Goal: Task Accomplishment & Management: Use online tool/utility

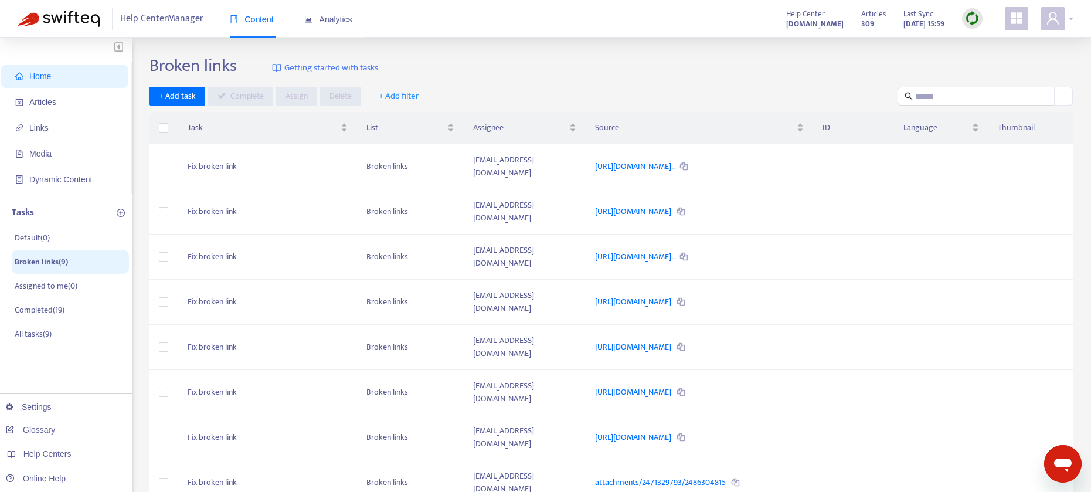
click at [1069, 19] on div at bounding box center [1057, 18] width 32 height 23
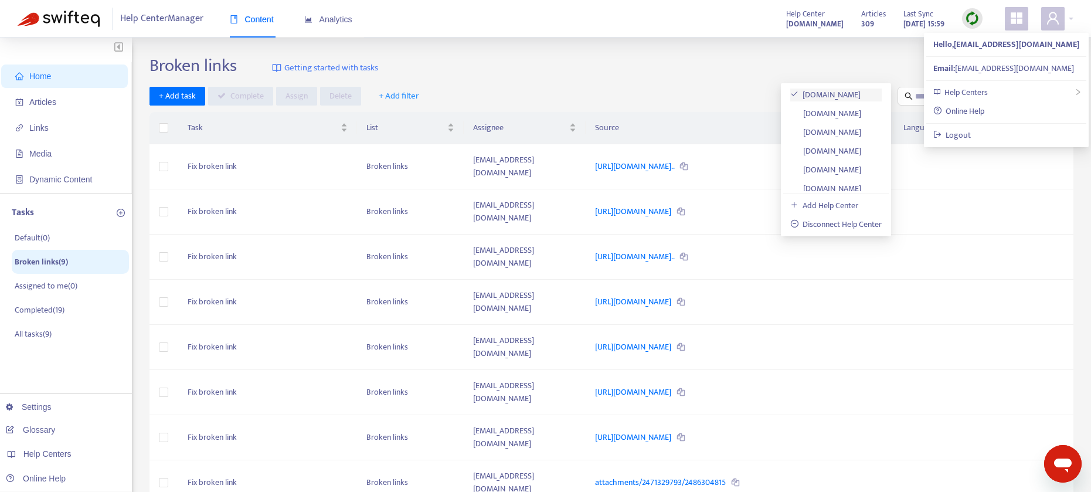
click at [861, 90] on link "[DOMAIN_NAME]" at bounding box center [825, 94] width 71 height 13
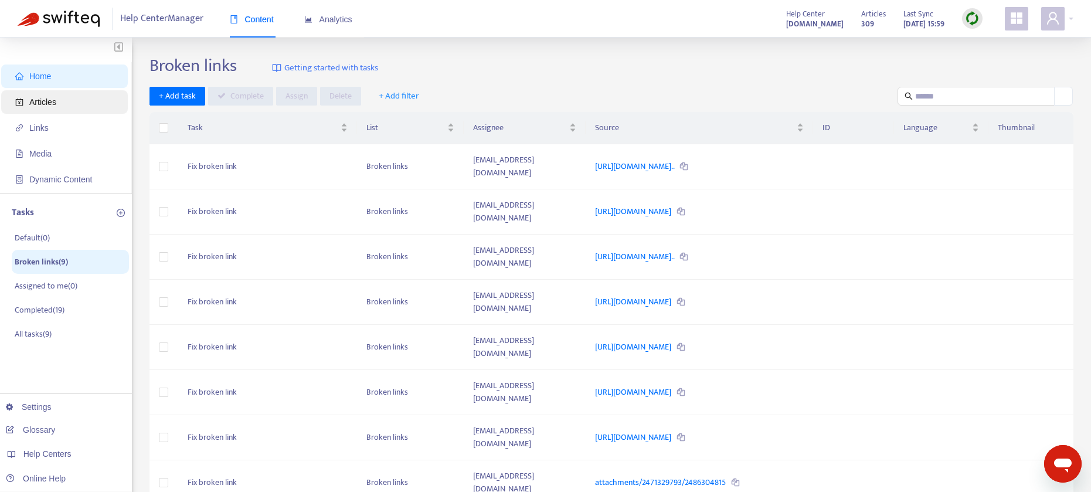
click at [35, 99] on span "Articles" at bounding box center [42, 101] width 27 height 9
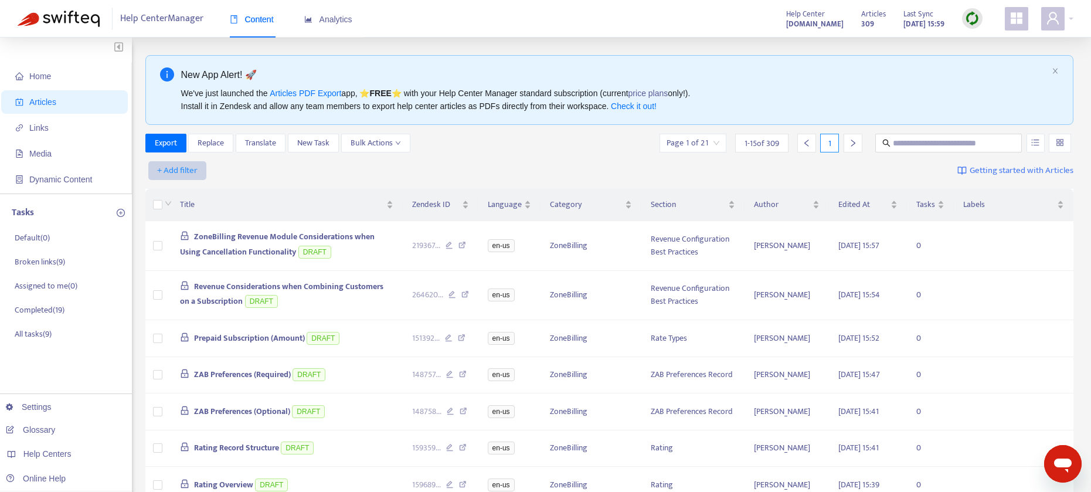
click at [179, 172] on span "+ Add filter" at bounding box center [177, 170] width 40 height 14
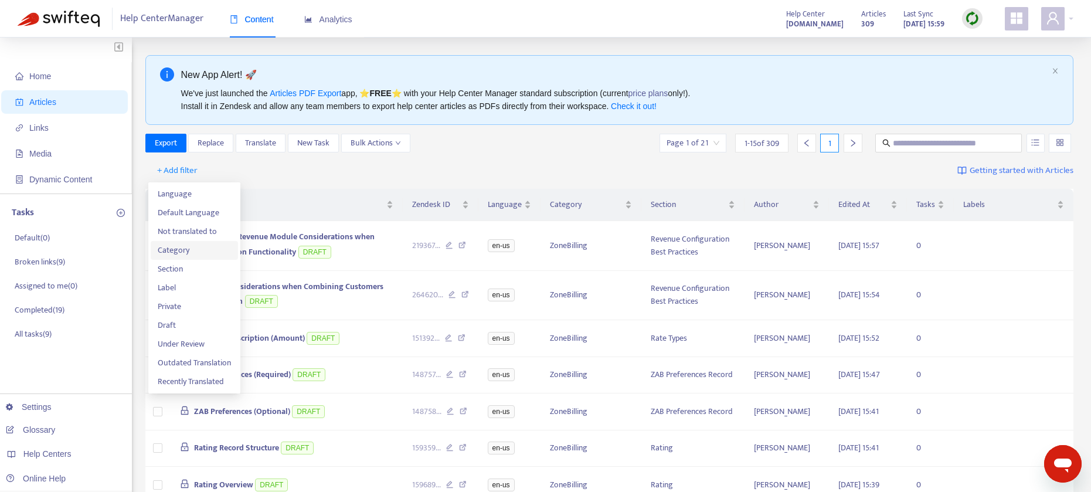
click at [193, 248] on span "Category" at bounding box center [194, 250] width 73 height 13
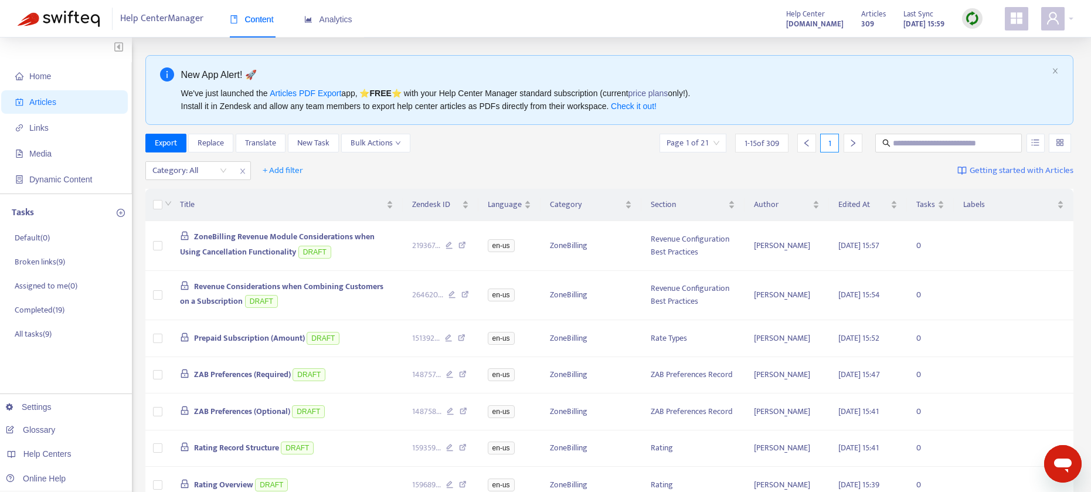
click at [971, 15] on img at bounding box center [972, 18] width 15 height 15
click at [993, 63] on link "Full Sync" at bounding box center [992, 60] width 42 height 13
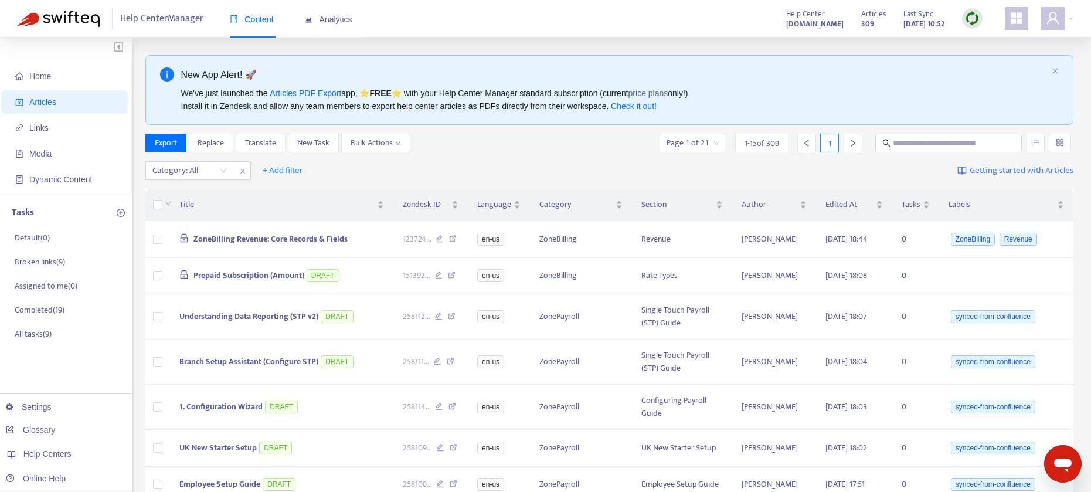
click at [241, 172] on icon "close" at bounding box center [242, 171] width 7 height 7
click at [159, 168] on span "+ Add filter" at bounding box center [177, 170] width 40 height 14
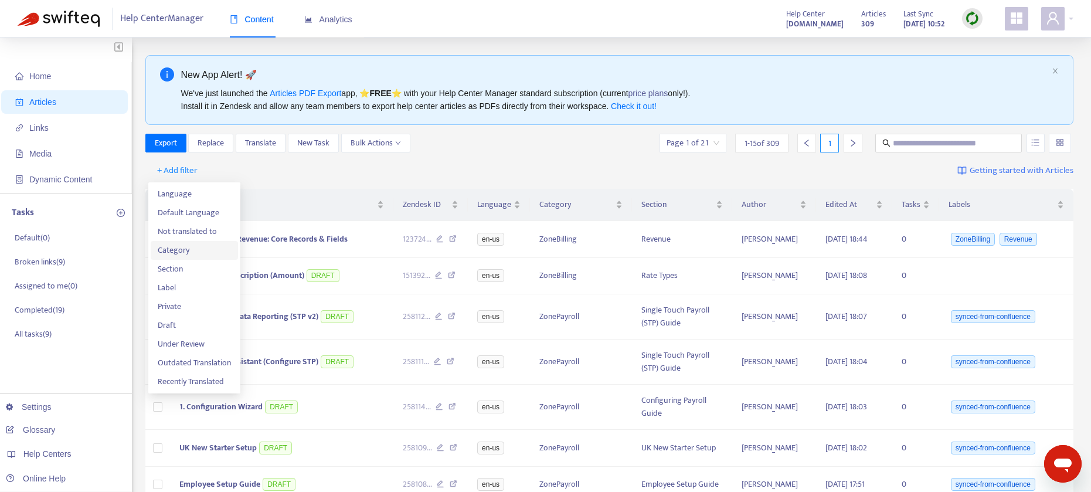
click at [177, 253] on span "Category" at bounding box center [194, 250] width 73 height 13
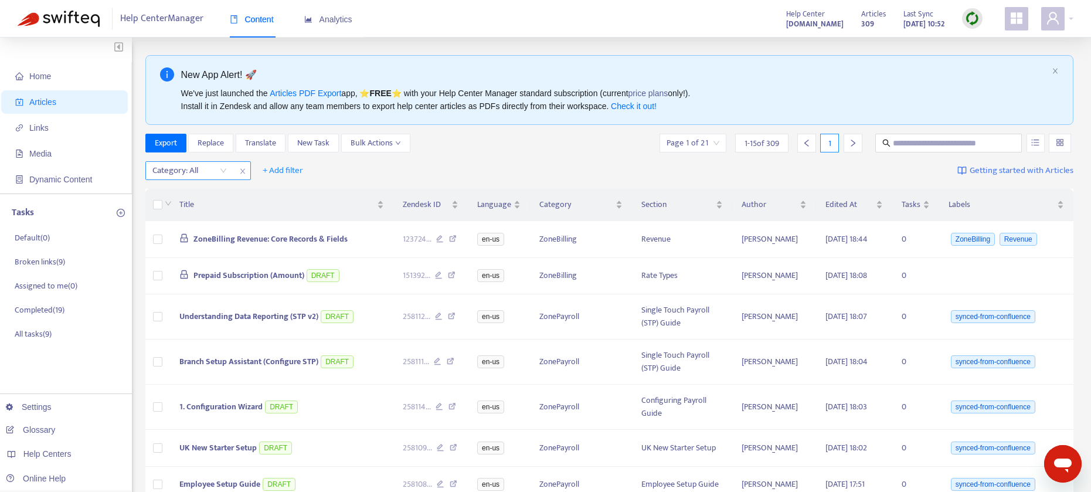
click at [211, 176] on div at bounding box center [183, 170] width 71 height 14
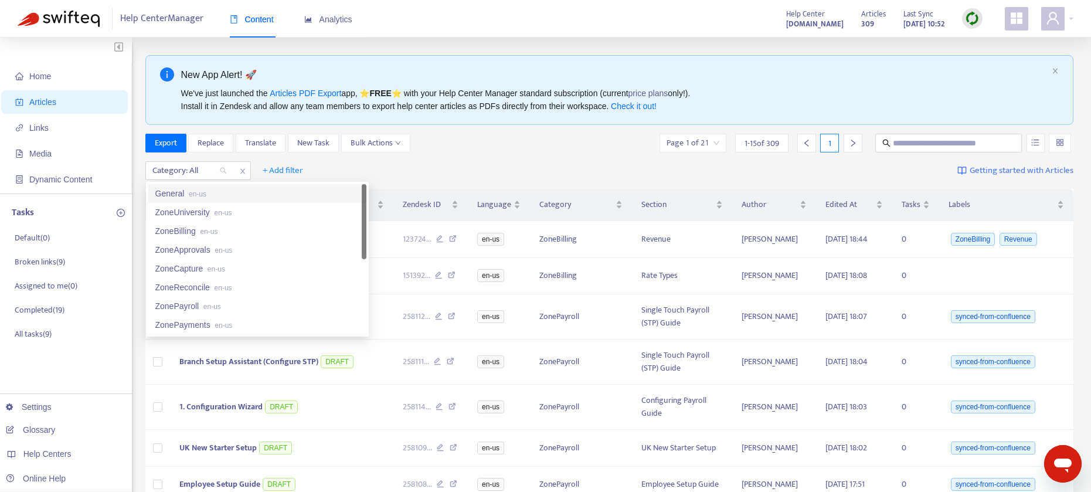
click at [173, 193] on div "General en-us" at bounding box center [257, 193] width 204 height 13
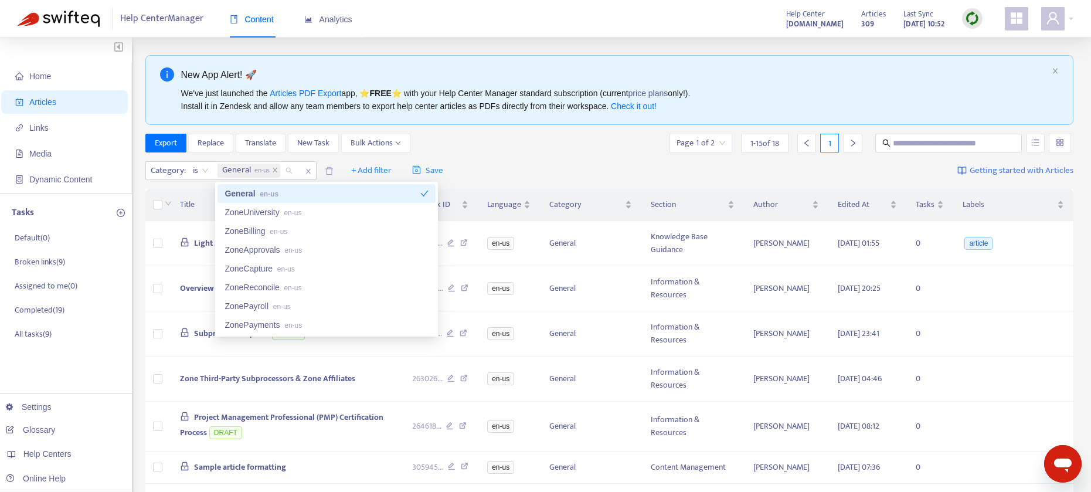
click at [498, 163] on div "Category : is General en-us + Add filter Save Getting started with Articles" at bounding box center [609, 171] width 928 height 28
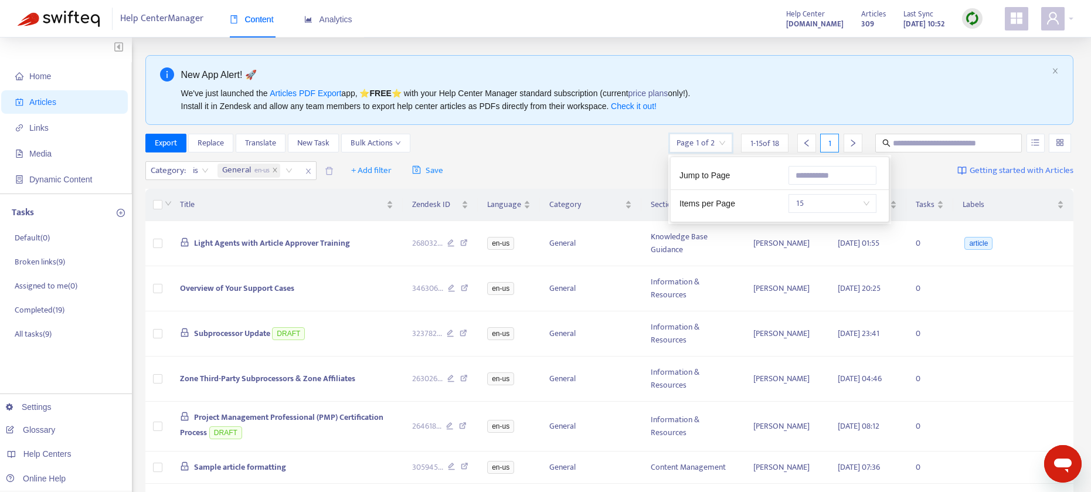
click at [683, 144] on input "search" at bounding box center [700, 143] width 49 height 18
click at [845, 202] on span "15" at bounding box center [832, 204] width 74 height 18
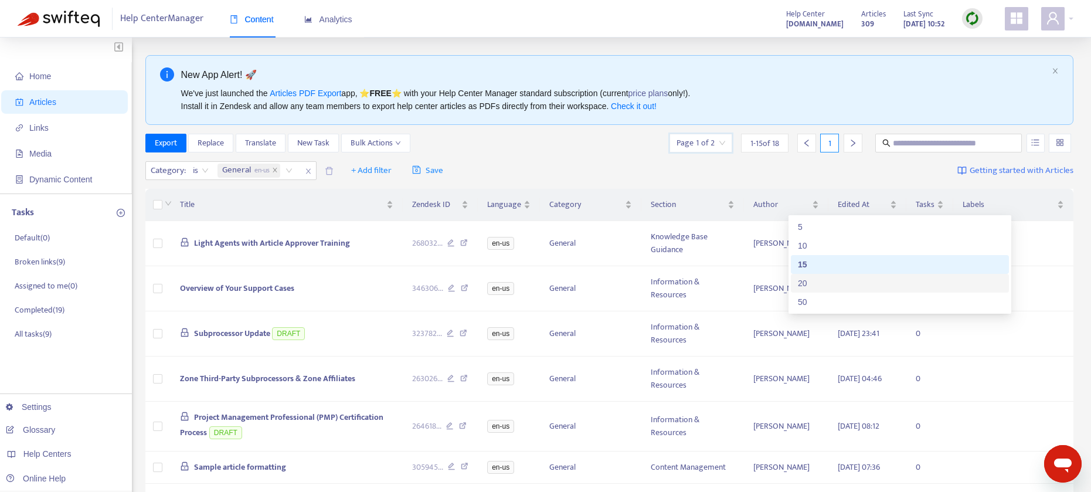
click at [806, 281] on div "20" at bounding box center [900, 283] width 204 height 13
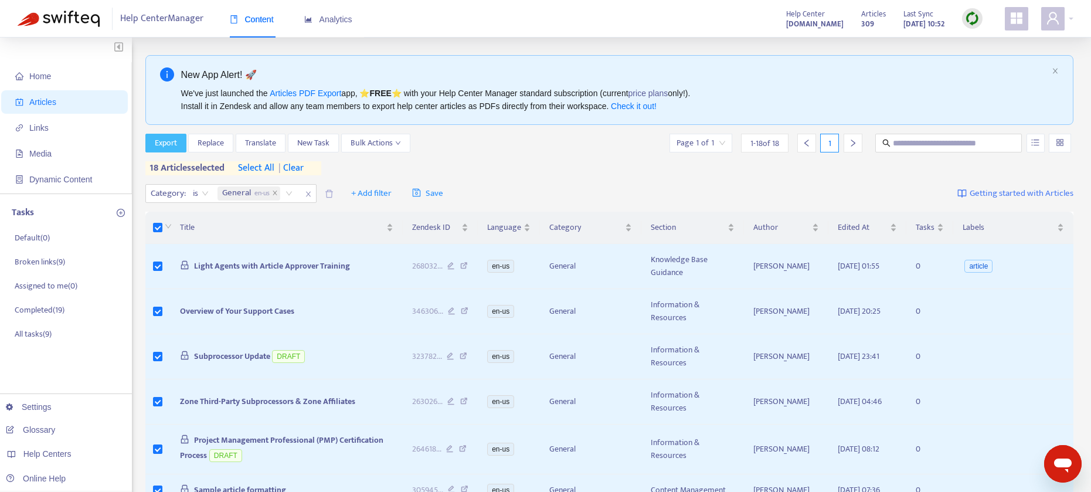
click at [170, 148] on span "Export" at bounding box center [166, 143] width 22 height 13
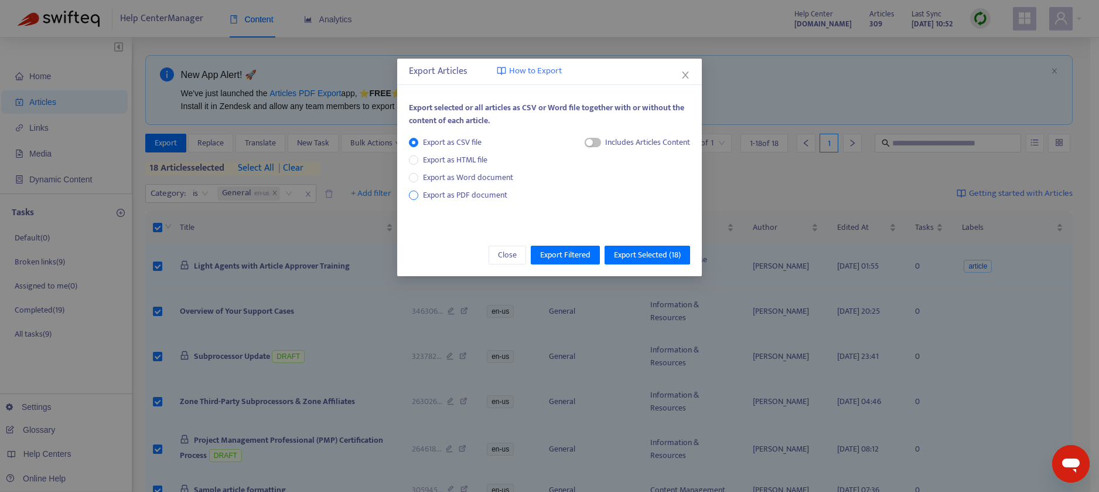
click at [465, 192] on span "Export as PDF document" at bounding box center [465, 194] width 84 height 13
click at [582, 143] on span "button" at bounding box center [582, 142] width 16 height 9
click at [648, 250] on span "Export Selected ( 18 )" at bounding box center [647, 254] width 67 height 13
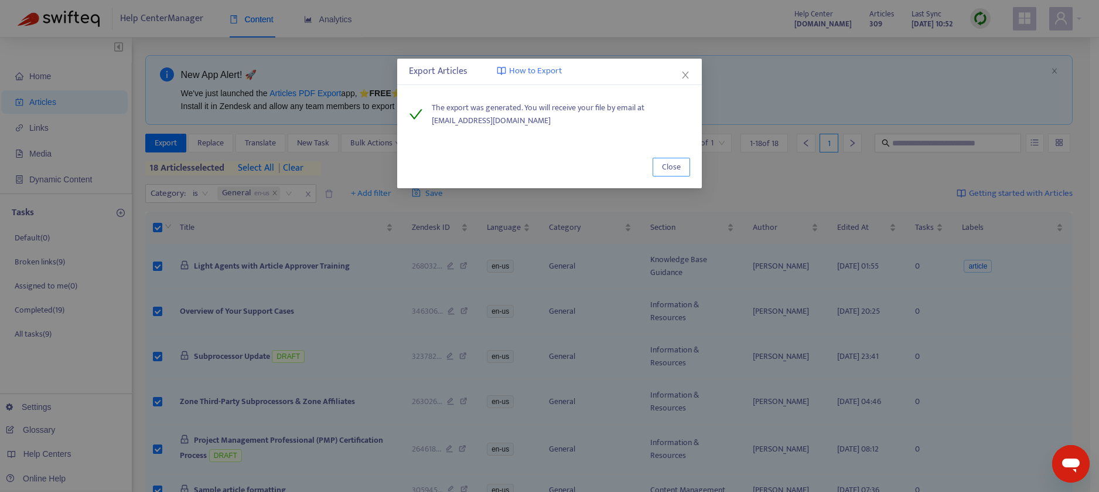
click at [672, 171] on span "Close" at bounding box center [671, 167] width 19 height 13
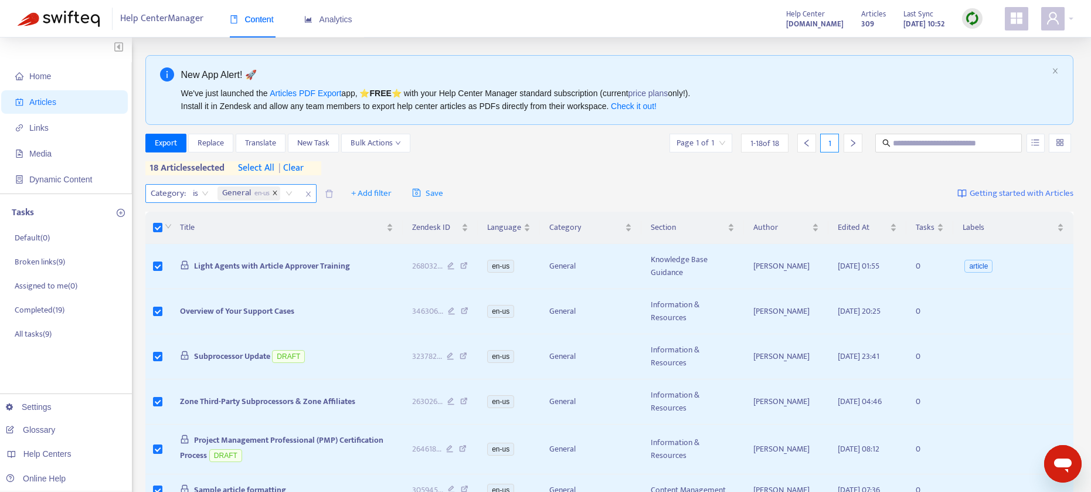
click at [275, 195] on icon "close" at bounding box center [275, 193] width 6 height 6
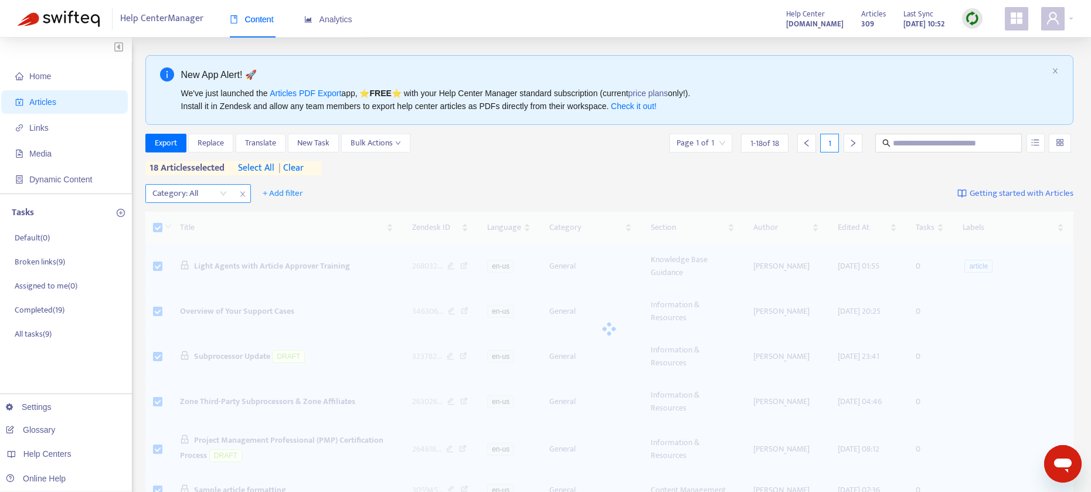
click at [301, 171] on span "| clear" at bounding box center [288, 168] width 29 height 14
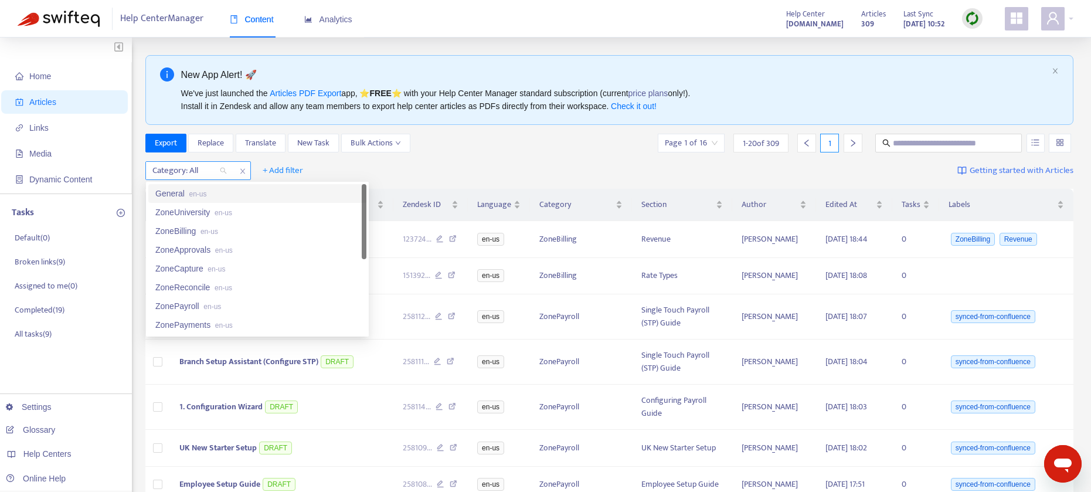
click at [219, 173] on div "Category: All" at bounding box center [189, 171] width 87 height 18
click at [198, 215] on div "ZoneUniversity en-us" at bounding box center [257, 212] width 204 height 13
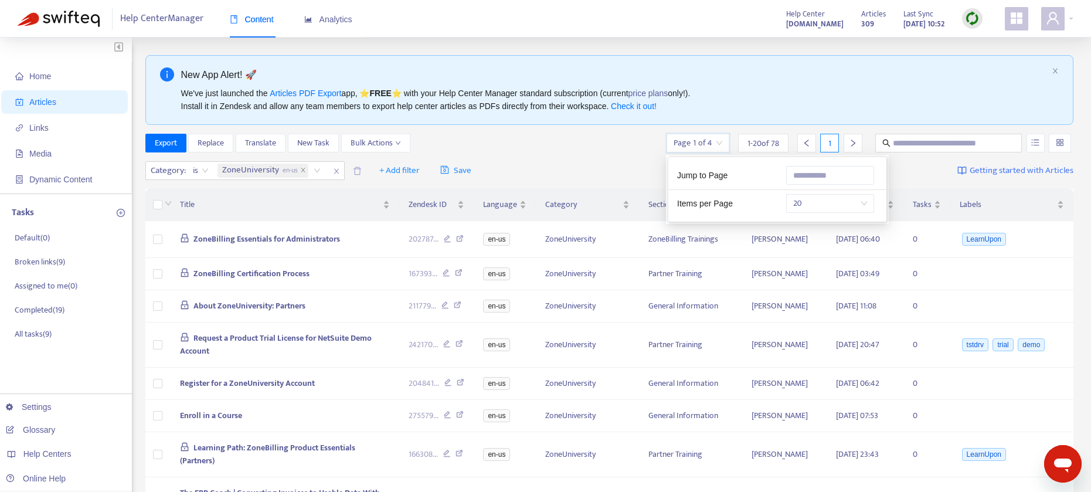
click at [709, 141] on input "search" at bounding box center [697, 143] width 49 height 18
click at [851, 205] on span "20" at bounding box center [830, 204] width 74 height 18
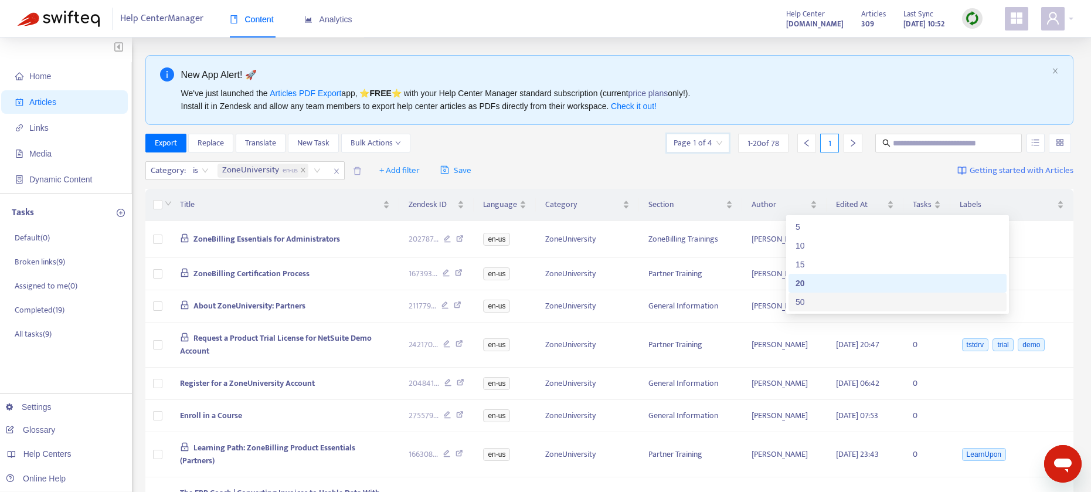
click at [825, 298] on div "50" at bounding box center [897, 301] width 204 height 13
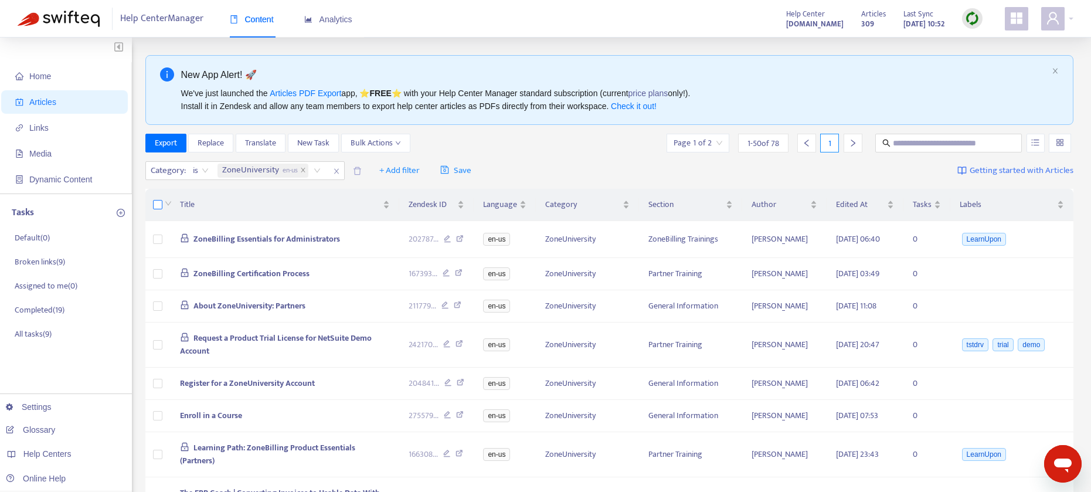
click at [157, 209] on label at bounding box center [157, 204] width 9 height 13
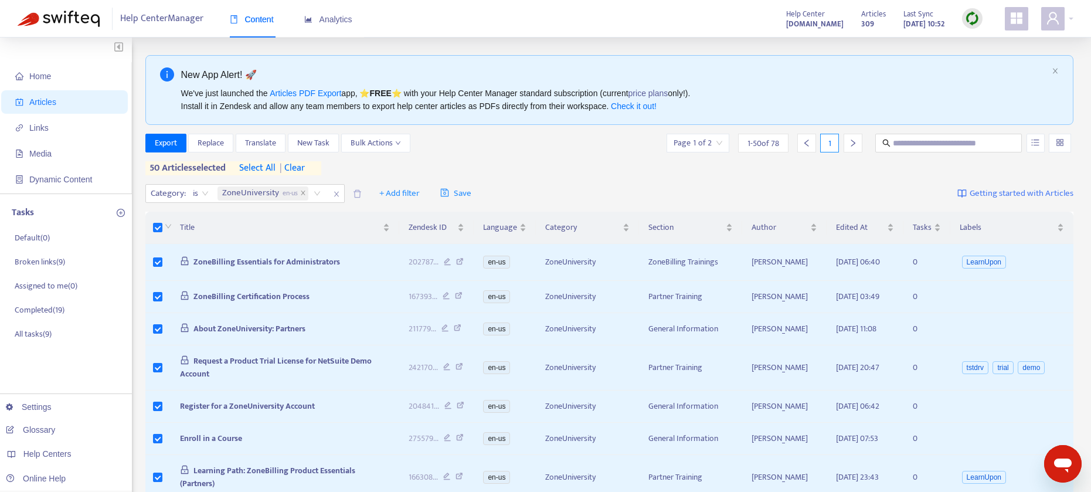
click at [856, 139] on icon "right" at bounding box center [853, 143] width 8 height 8
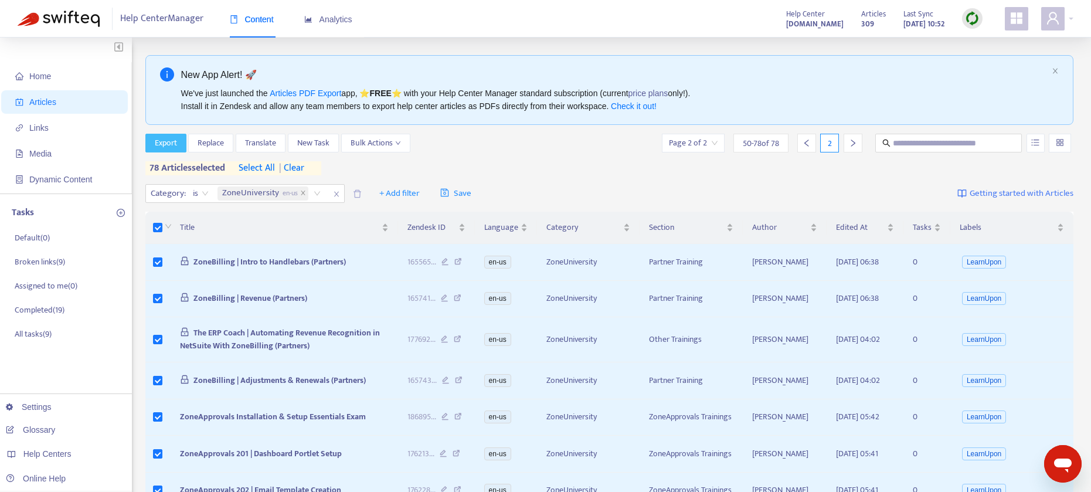
click at [168, 141] on span "Export" at bounding box center [166, 143] width 22 height 13
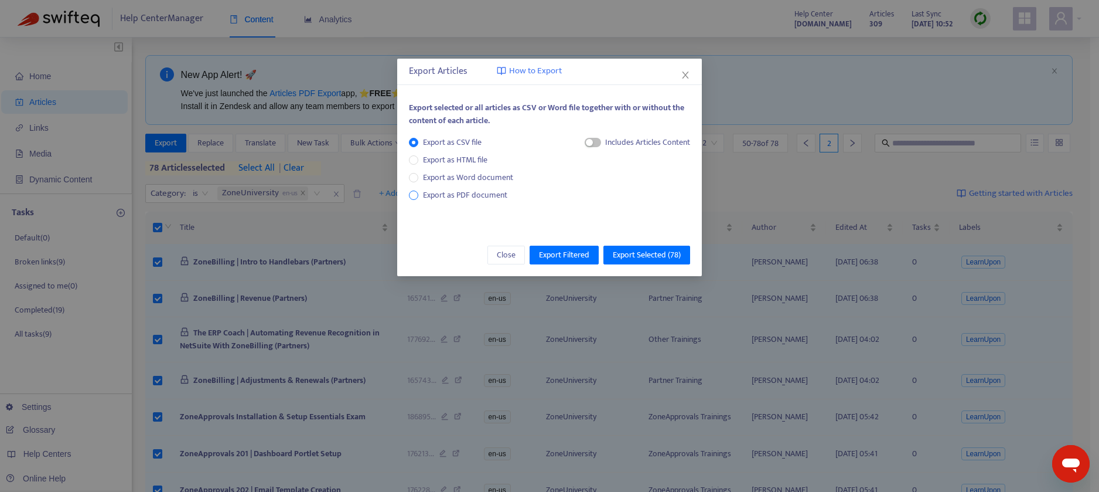
click at [474, 196] on span "Export as PDF document" at bounding box center [465, 194] width 84 height 13
click at [587, 145] on div "Each article in a separate file" at bounding box center [632, 145] width 117 height 18
click at [584, 145] on span "button" at bounding box center [582, 142] width 16 height 9
click at [659, 255] on span "Export Selected ( 78 )" at bounding box center [647, 254] width 68 height 13
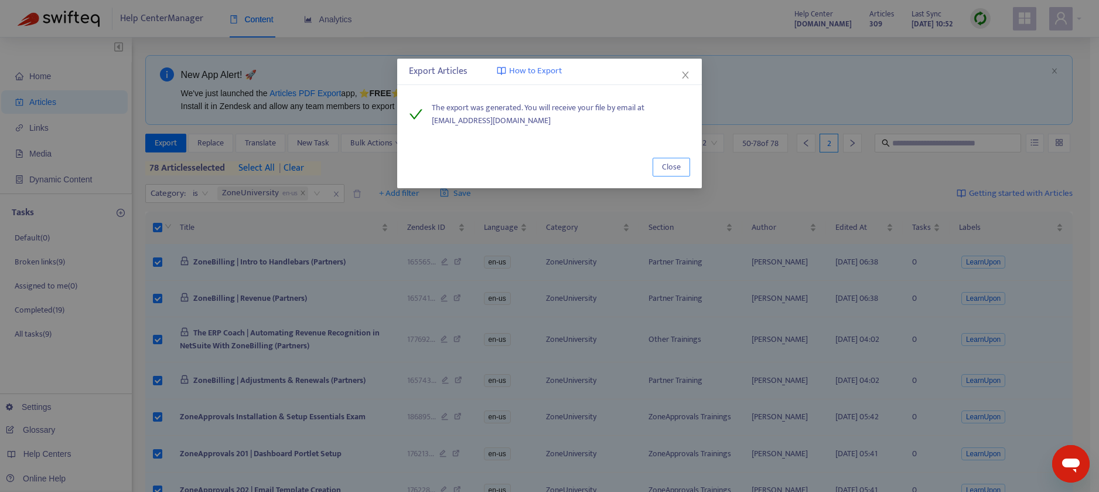
click at [670, 166] on span "Close" at bounding box center [671, 167] width 19 height 13
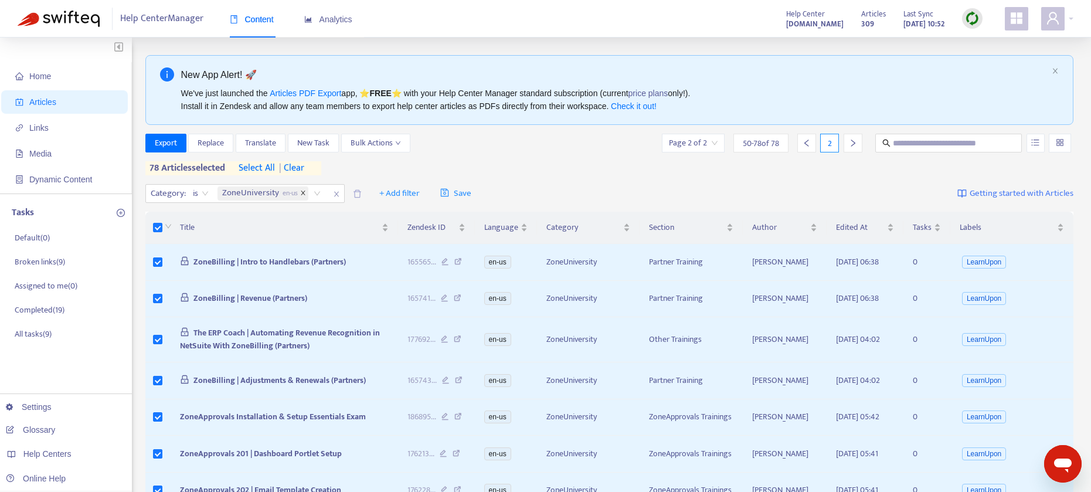
click at [302, 192] on icon "close" at bounding box center [303, 193] width 4 height 4
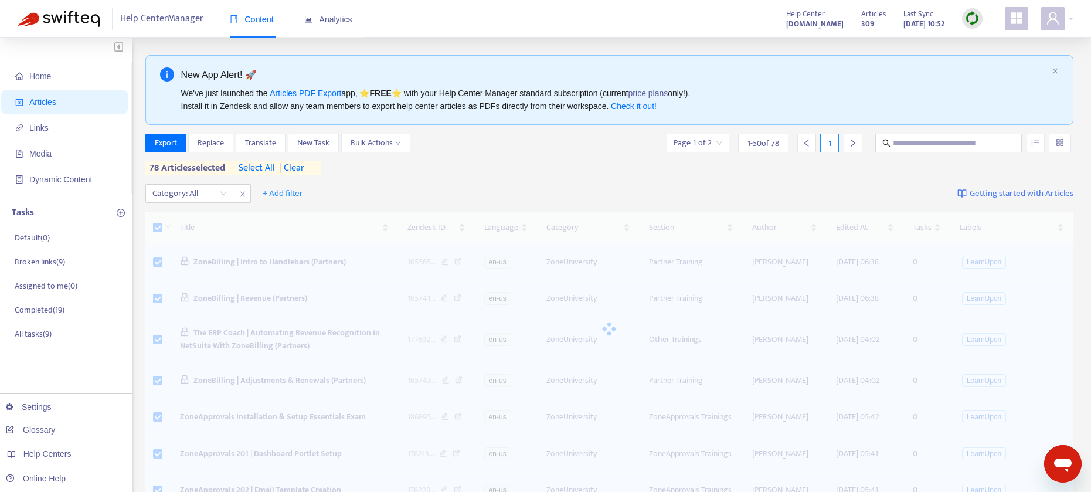
click at [294, 169] on span "| clear" at bounding box center [289, 168] width 29 height 14
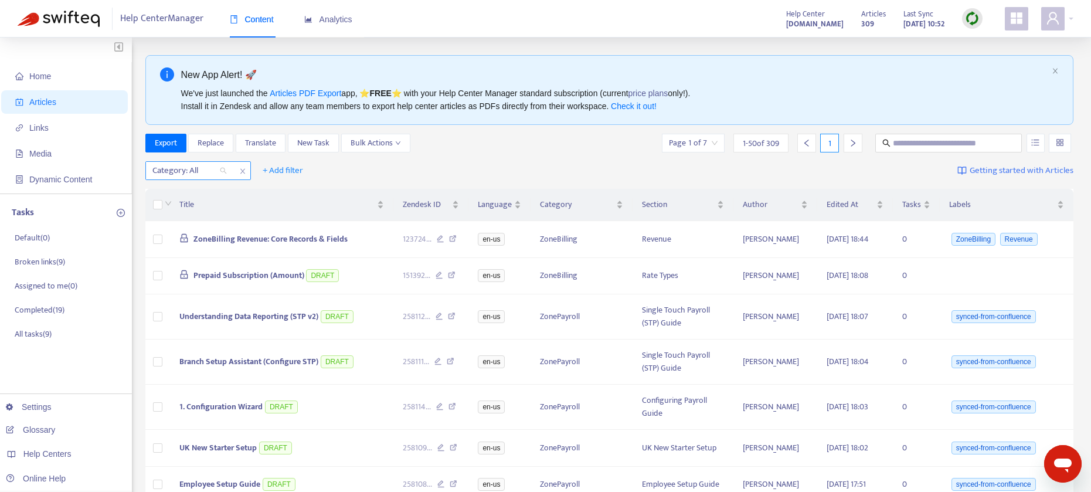
click at [223, 173] on div "Category: All" at bounding box center [189, 171] width 87 height 18
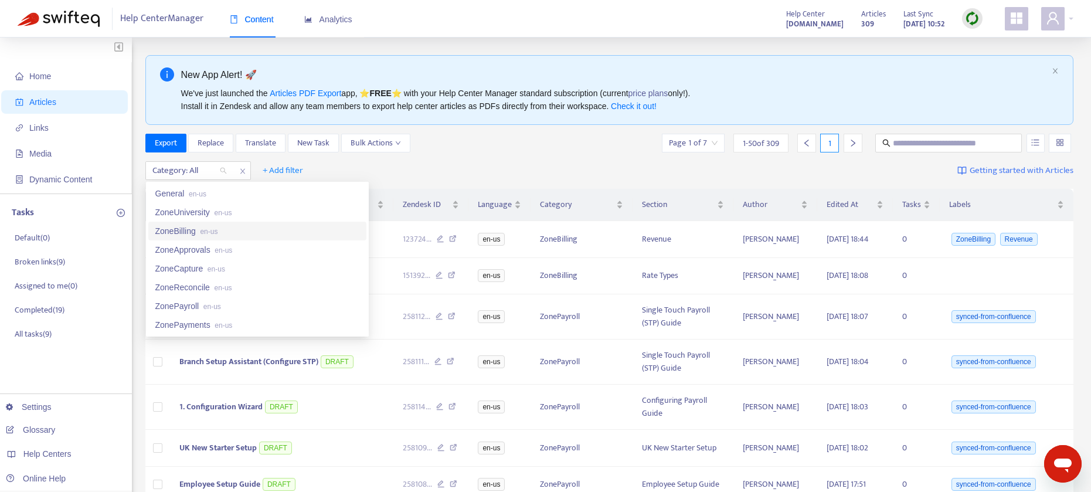
click at [188, 230] on div "ZoneBilling en-us" at bounding box center [257, 230] width 204 height 13
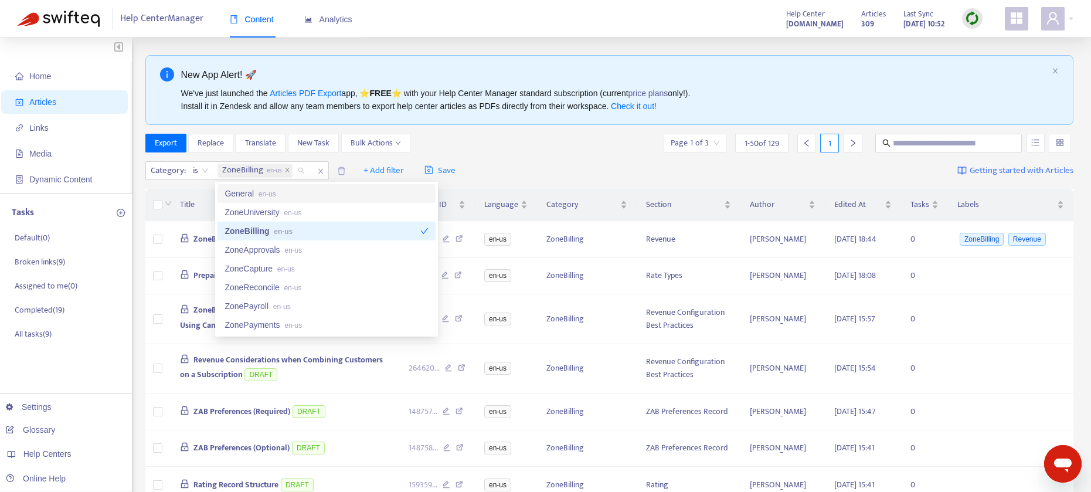
click at [531, 145] on div "Export Replace Translate New Task Bulk Actions Page 1 of 3 1 - 50 of 129 1" at bounding box center [609, 143] width 928 height 19
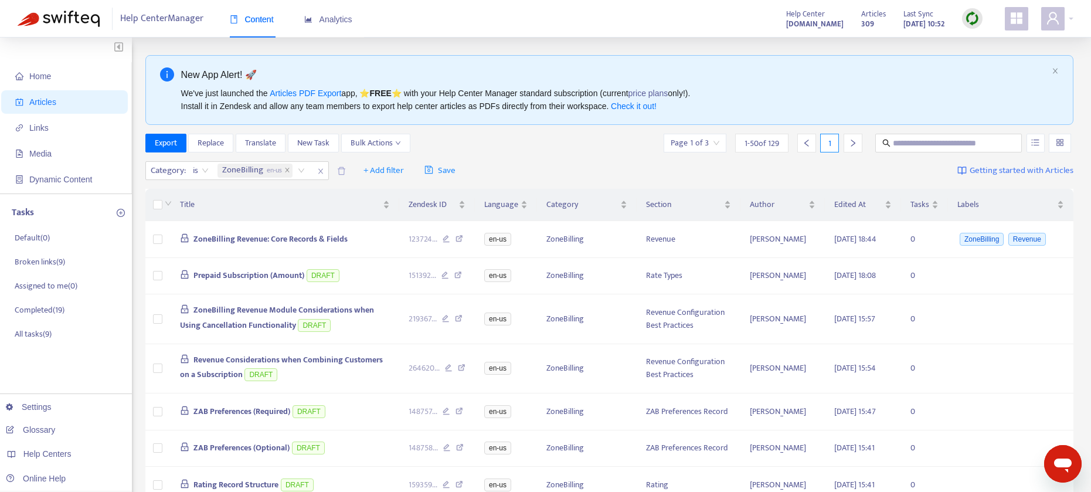
click at [696, 144] on input "search" at bounding box center [694, 143] width 49 height 18
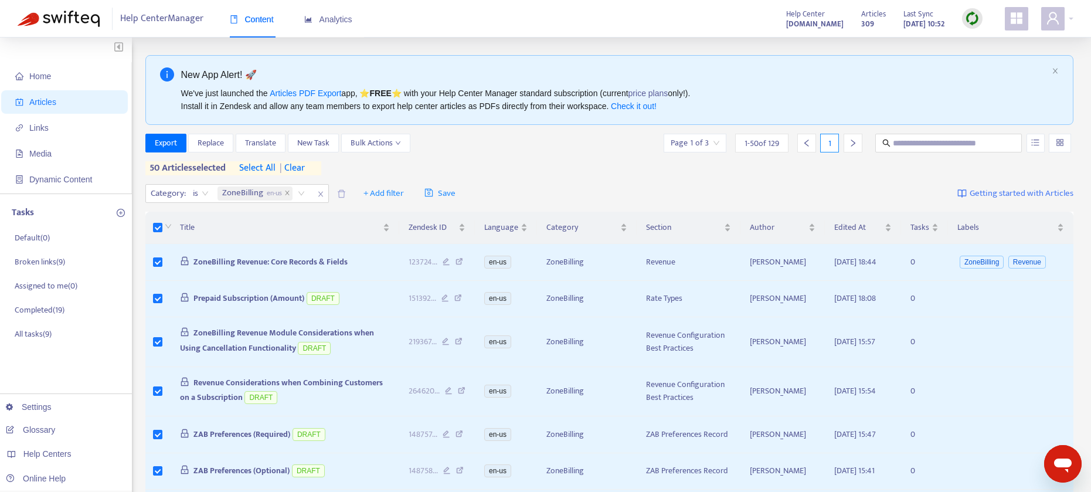
click at [854, 148] on div at bounding box center [852, 143] width 19 height 19
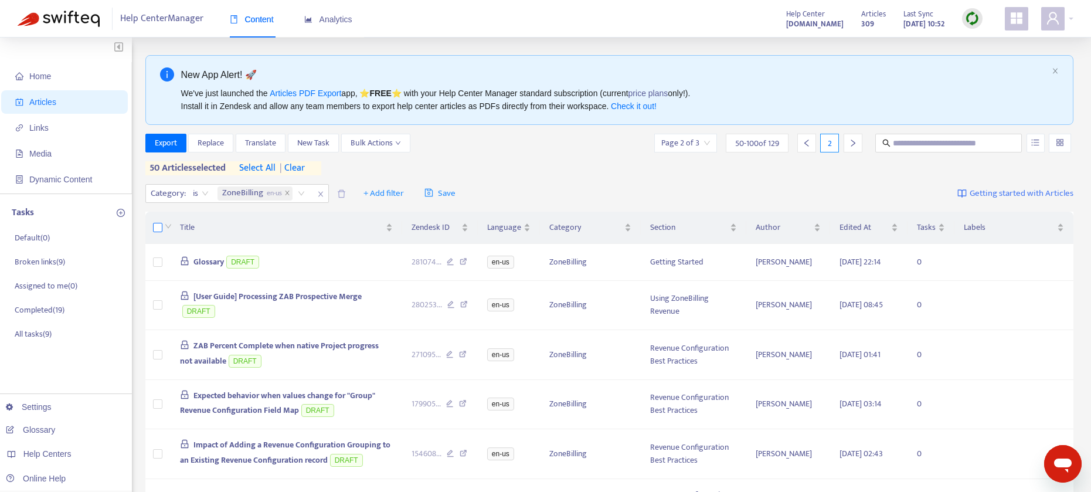
click at [157, 231] on label at bounding box center [157, 227] width 9 height 13
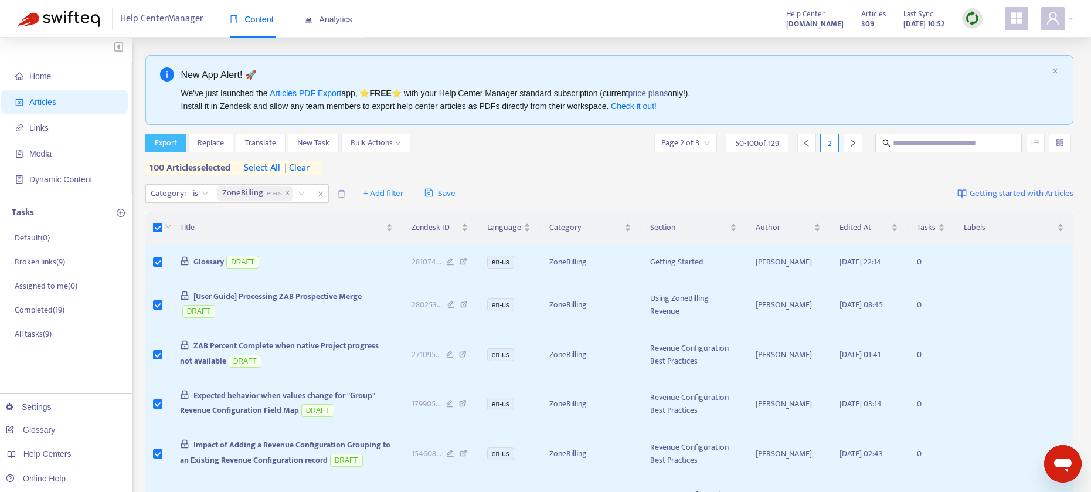
click at [173, 146] on span "Export" at bounding box center [166, 143] width 22 height 13
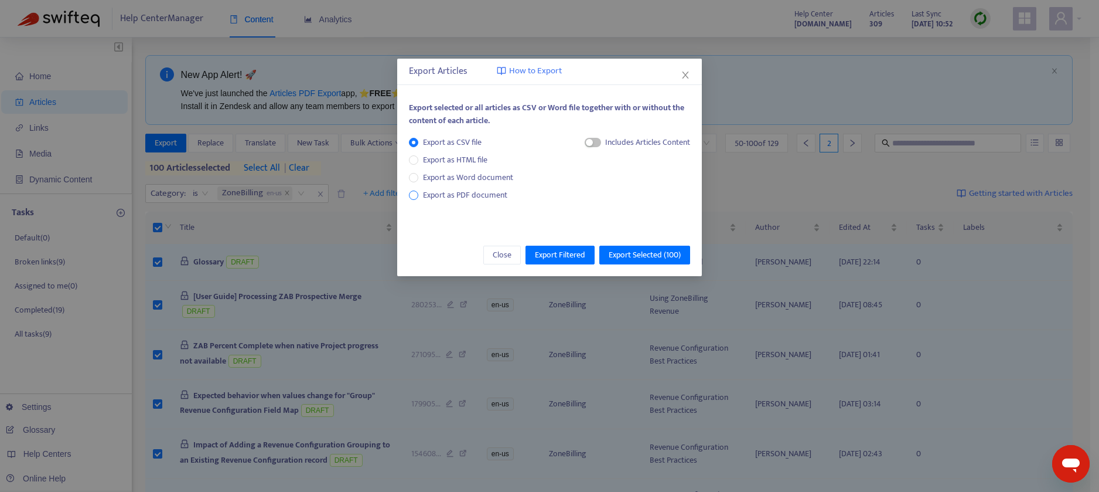
click at [472, 193] on span "Export as PDF document" at bounding box center [465, 194] width 84 height 13
click at [587, 140] on span "button" at bounding box center [582, 142] width 16 height 9
click at [649, 258] on span "Export Selected ( 100 )" at bounding box center [645, 254] width 72 height 13
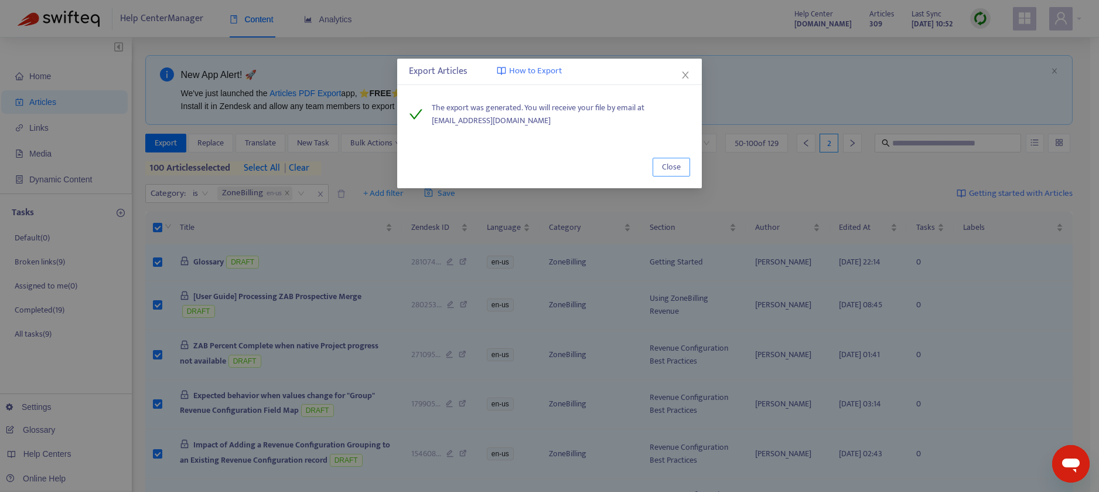
click at [672, 164] on span "Close" at bounding box center [671, 167] width 19 height 13
